Goal: Transaction & Acquisition: Purchase product/service

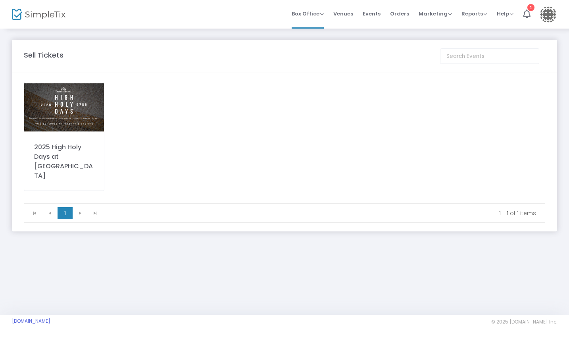
click at [63, 115] on img at bounding box center [64, 107] width 80 height 50
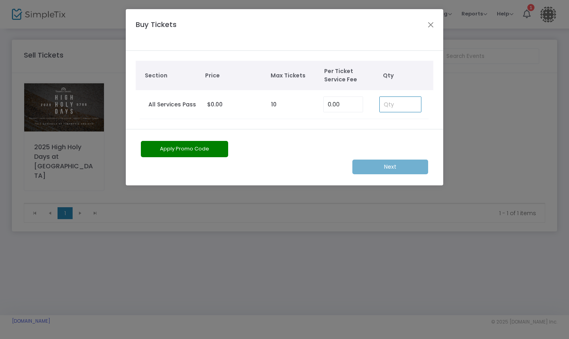
click at [393, 101] on input at bounding box center [400, 104] width 41 height 15
type input "1"
click at [378, 163] on m-button "Next" at bounding box center [390, 166] width 76 height 15
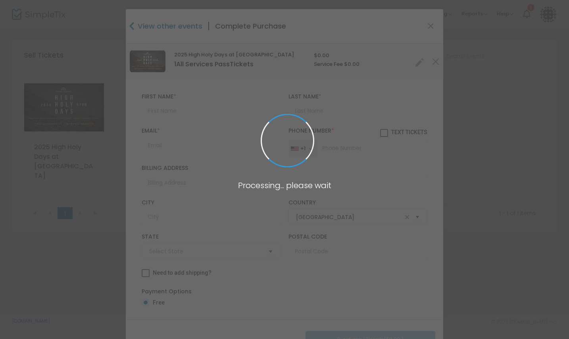
type input "Louisiana"
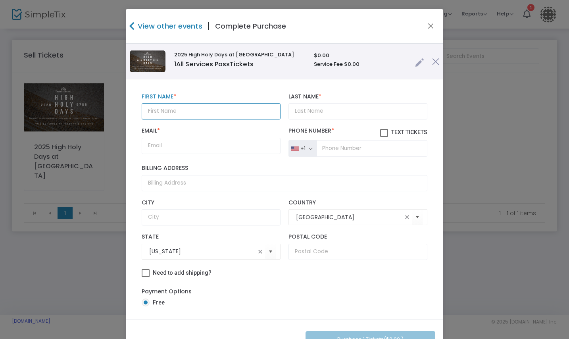
paste input "brothenstein@hotmail.com"
type input "brothenstein@hotmail.com"
drag, startPoint x: 219, startPoint y: 111, endPoint x: 144, endPoint y: 112, distance: 74.2
click at [144, 112] on input "brothenstein@hotmail.com" at bounding box center [211, 111] width 139 height 16
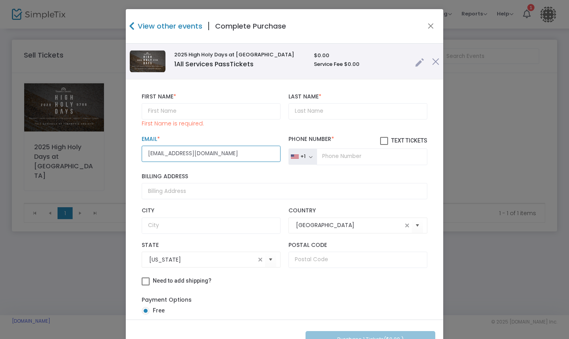
type input "brothenstein@hotmail.com"
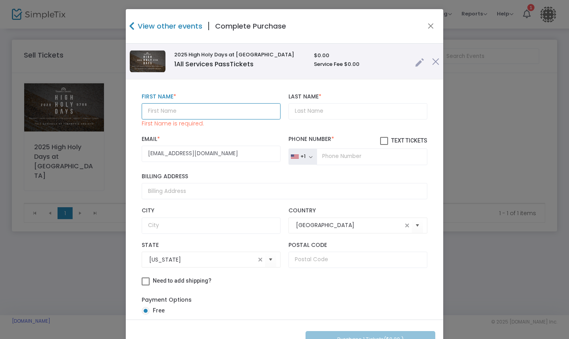
click at [215, 111] on input "text" at bounding box center [211, 111] width 139 height 16
paste input "Bonnie Rothenstein"
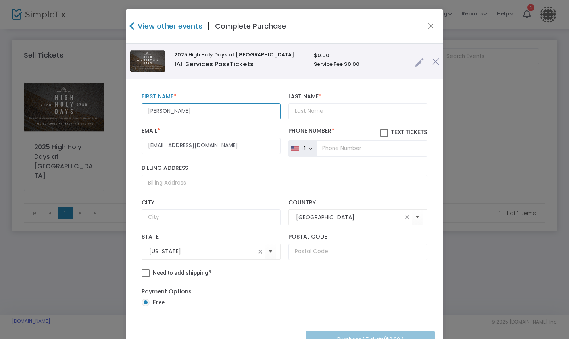
drag, startPoint x: 166, startPoint y: 112, endPoint x: 207, endPoint y: 112, distance: 40.9
click at [207, 112] on input "Bonnie Rothenstein" at bounding box center [211, 111] width 139 height 16
type input "Bonnie"
click at [290, 111] on input "Rothenstein" at bounding box center [357, 111] width 139 height 16
type input "Rothenstein"
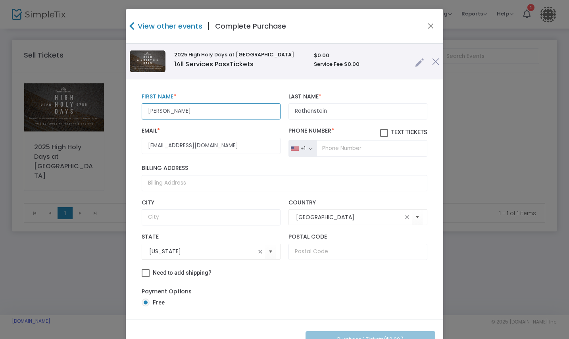
click at [197, 109] on input "Bonnie" at bounding box center [211, 111] width 139 height 16
type input "Bonnie"
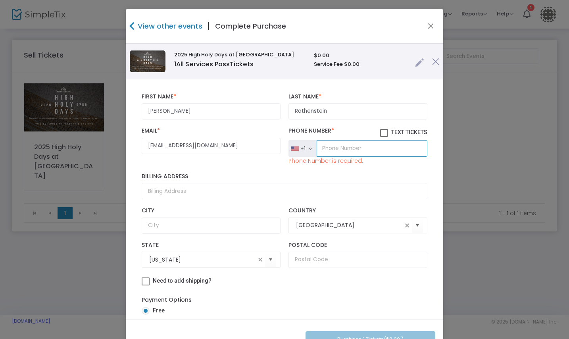
paste input "(516) 582-4903"
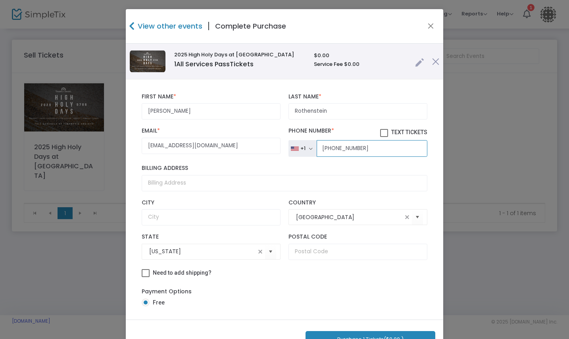
type input "(516) 582-4903"
click at [380, 134] on span at bounding box center [384, 133] width 8 height 8
click at [384, 137] on input "Text Tickets" at bounding box center [384, 137] width 0 height 0
checkbox input "true"
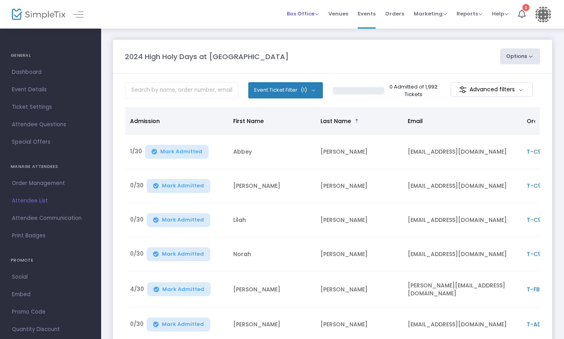
click at [299, 13] on span "Box Office" at bounding box center [303, 14] width 32 height 8
click at [301, 26] on li "Sell Tickets" at bounding box center [315, 26] width 57 height 15
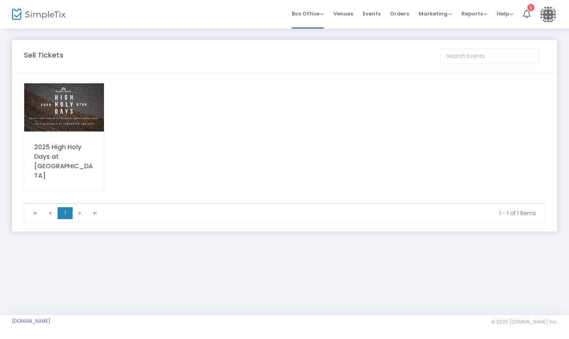
click at [77, 117] on img at bounding box center [64, 107] width 80 height 50
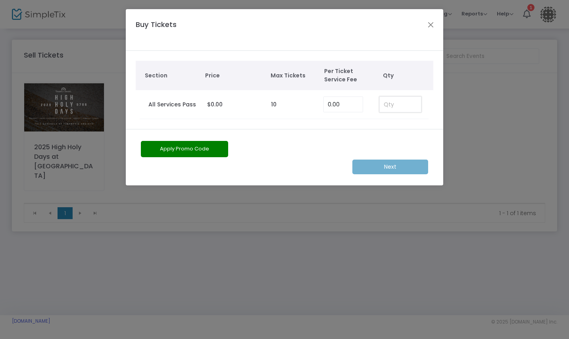
click at [389, 104] on input at bounding box center [400, 104] width 41 height 15
type input "2"
click at [382, 165] on m-button "Next" at bounding box center [390, 166] width 76 height 15
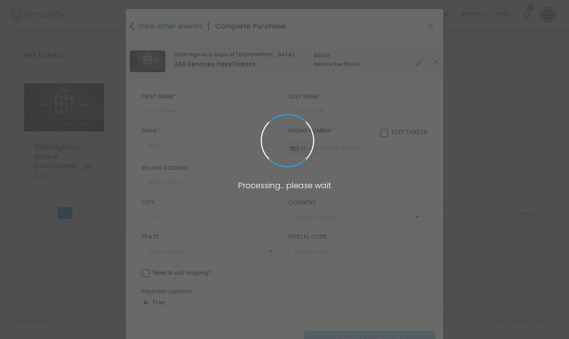
type input "[GEOGRAPHIC_DATA]"
type input "Louisiana"
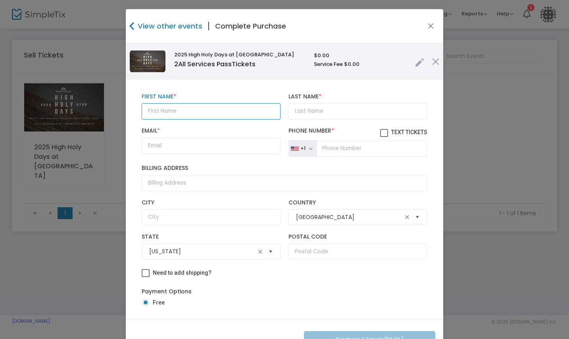
click at [196, 114] on input "text" at bounding box center [211, 111] width 139 height 16
paste input "Marla and Erich Mounce"
drag, startPoint x: 188, startPoint y: 112, endPoint x: 217, endPoint y: 112, distance: 28.6
click at [217, 112] on input "Marla and Erich Mounce" at bounding box center [211, 111] width 139 height 16
type input "Marla and Erich"
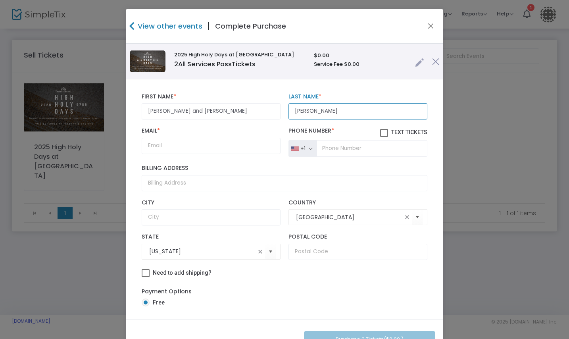
type input "Mounce"
click at [219, 112] on input "Marla and Erich" at bounding box center [211, 111] width 139 height 16
type input "Marla and Erich"
paste input "marlamounce@gmail.com"
type input "marlamounce@gmail.com"
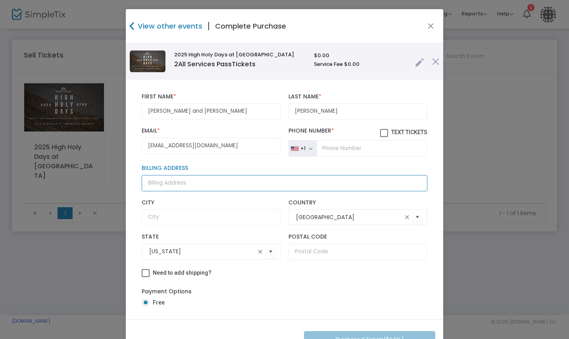
click at [163, 187] on input "Billing Address" at bounding box center [285, 183] width 286 height 16
paste input "P. O. Box 373"
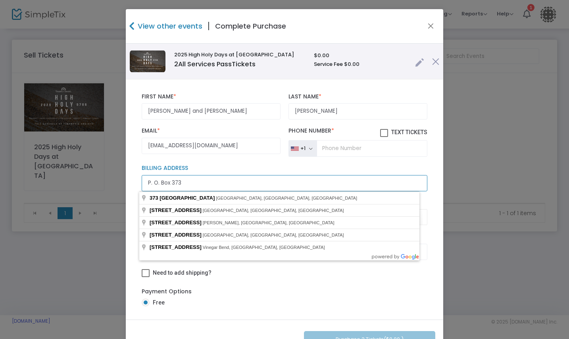
type input "P. O. Box 373"
click at [275, 184] on input "P. O. Box 373" at bounding box center [285, 183] width 286 height 16
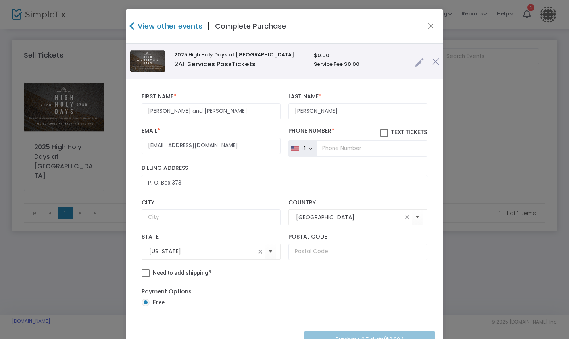
click at [318, 164] on div "P. O. Box 373 Billing Address" at bounding box center [285, 178] width 294 height 34
click at [175, 217] on input "text" at bounding box center [211, 217] width 139 height 16
type input "LaGrange"
click at [212, 249] on input "Louisiana" at bounding box center [202, 251] width 106 height 8
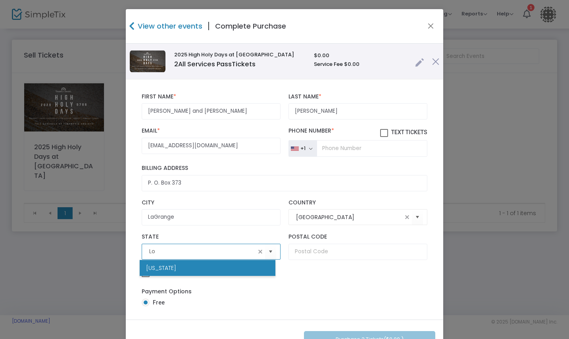
type input "L"
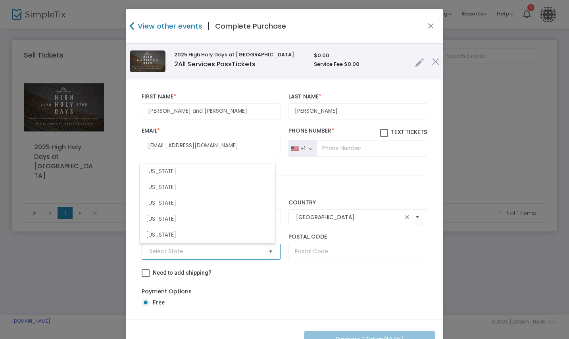
scroll to position [650, 0]
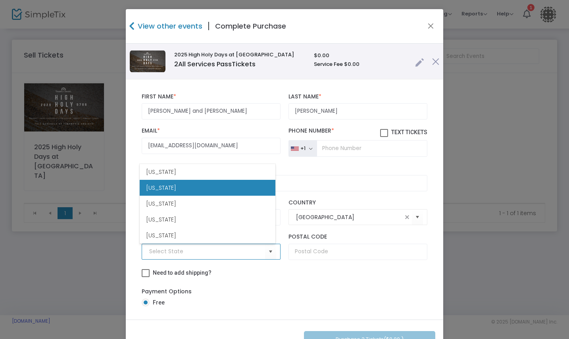
click at [202, 184] on li "Tennessee" at bounding box center [208, 188] width 136 height 16
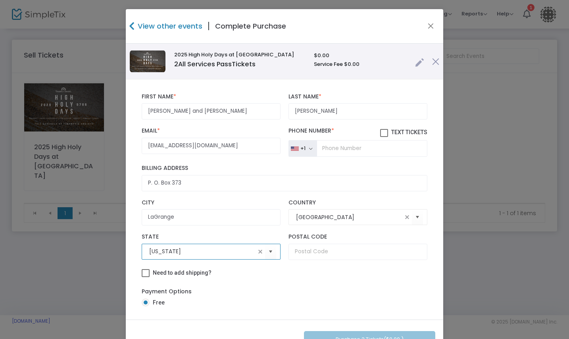
type input "Tennessee"
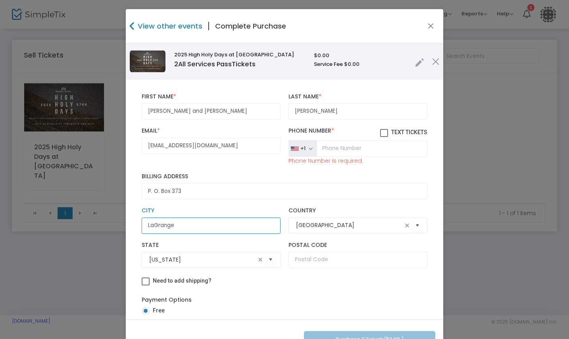
drag, startPoint x: 332, startPoint y: 144, endPoint x: 208, endPoint y: 223, distance: 147.3
click at [208, 223] on input "LaGrange" at bounding box center [211, 225] width 139 height 16
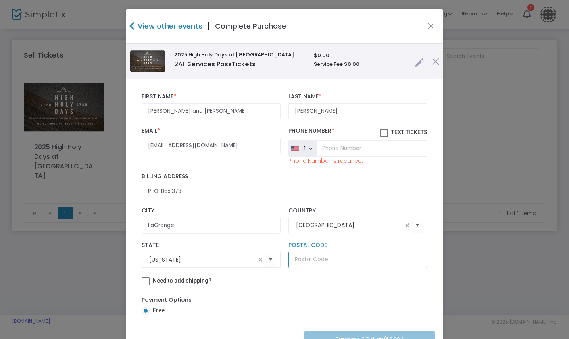
paste input "38046"
type input "38046"
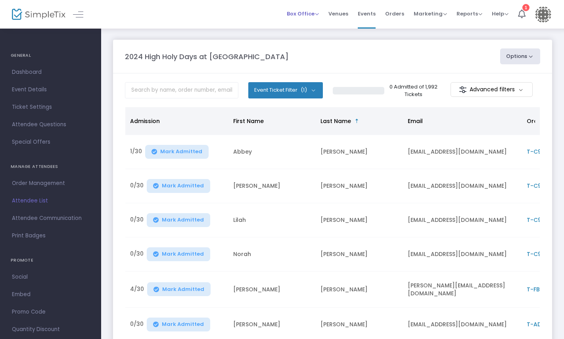
click at [311, 14] on span "Box Office" at bounding box center [303, 14] width 32 height 8
click at [309, 25] on li "Sell Tickets" at bounding box center [315, 26] width 57 height 15
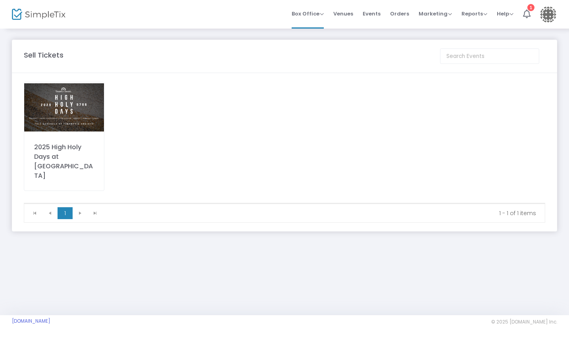
click at [81, 117] on img at bounding box center [64, 107] width 80 height 50
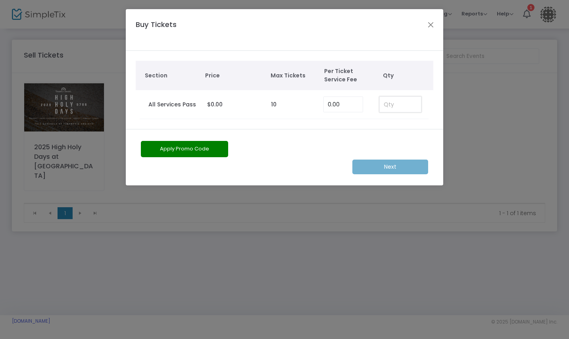
click at [388, 103] on input at bounding box center [400, 104] width 41 height 15
type input "1"
click at [388, 169] on m-button "Next" at bounding box center [390, 166] width 76 height 15
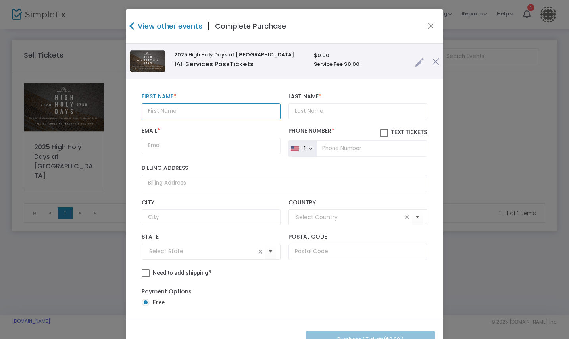
paste input "[PERSON_NAME]"
drag, startPoint x: 174, startPoint y: 112, endPoint x: 191, endPoint y: 112, distance: 17.1
click at [191, 112] on input "[PERSON_NAME]" at bounding box center [211, 111] width 139 height 16
type input "[PERSON_NAME]"
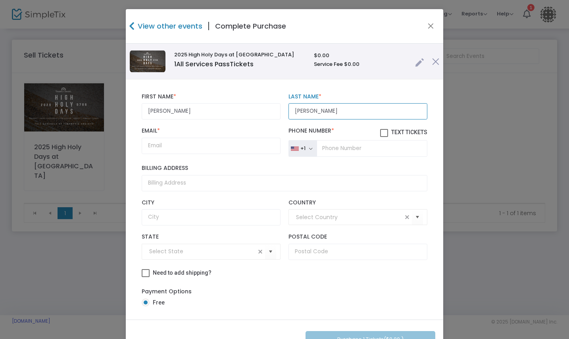
type input "[PERSON_NAME]"
click at [214, 115] on input "[PERSON_NAME]" at bounding box center [211, 111] width 139 height 16
type input "[PERSON_NAME]"
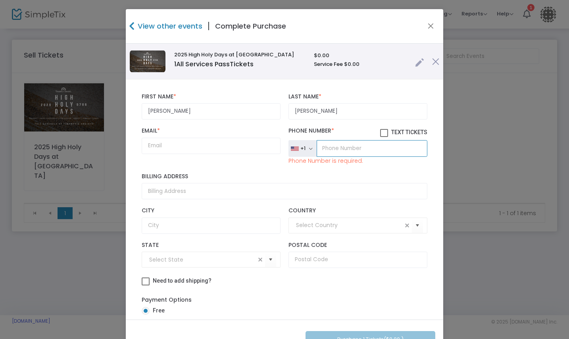
paste input "[PHONE_NUMBER]"
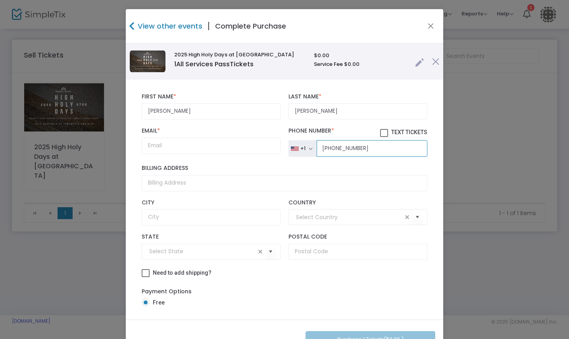
type input "[PHONE_NUMBER]"
click at [380, 133] on span at bounding box center [384, 133] width 8 height 8
click at [384, 137] on input "Text Tickets" at bounding box center [384, 137] width 0 height 0
checkbox input "true"
paste input "[EMAIL_ADDRESS][DOMAIN_NAME]"
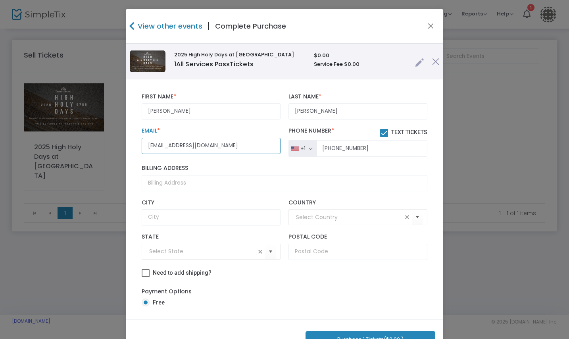
type input "[EMAIL_ADDRESS][DOMAIN_NAME]"
paste input "[STREET_ADDRESS][PERSON_NAME]"
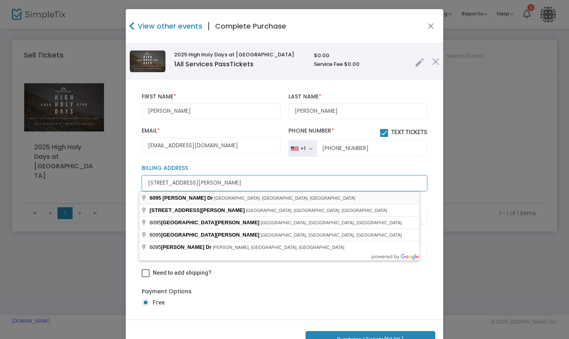
type input "[STREET_ADDRESS][PERSON_NAME]"
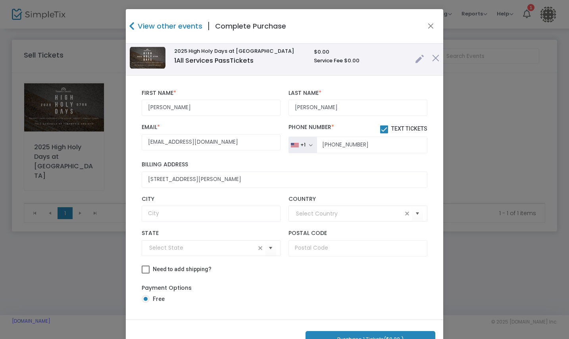
scroll to position [29, 0]
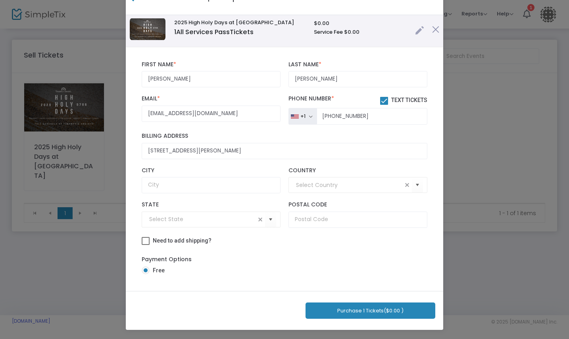
click at [361, 306] on button "Purchase 1 Tickets ($0.00 )" at bounding box center [370, 310] width 130 height 16
